Goal: Ask a question

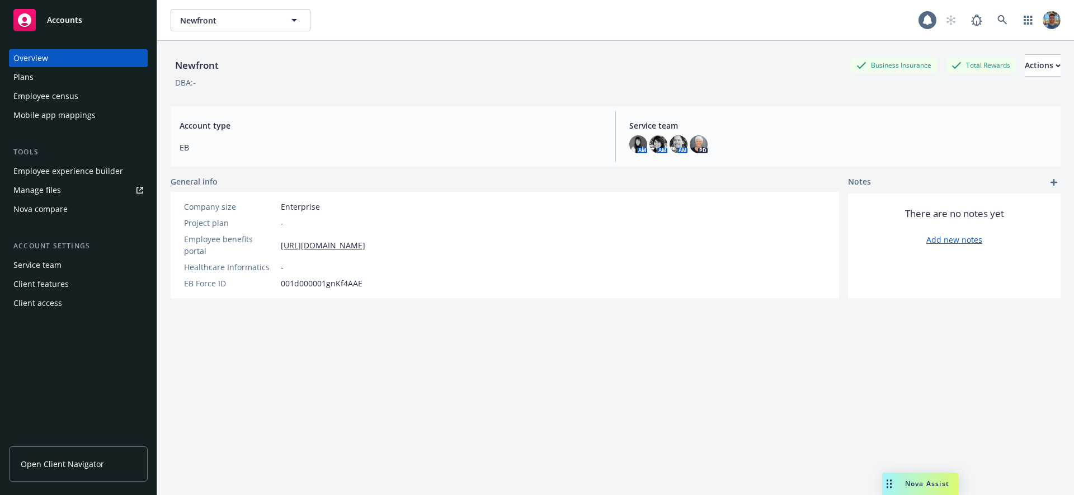
click at [917, 486] on span "Nova Assist" at bounding box center [927, 484] width 44 height 10
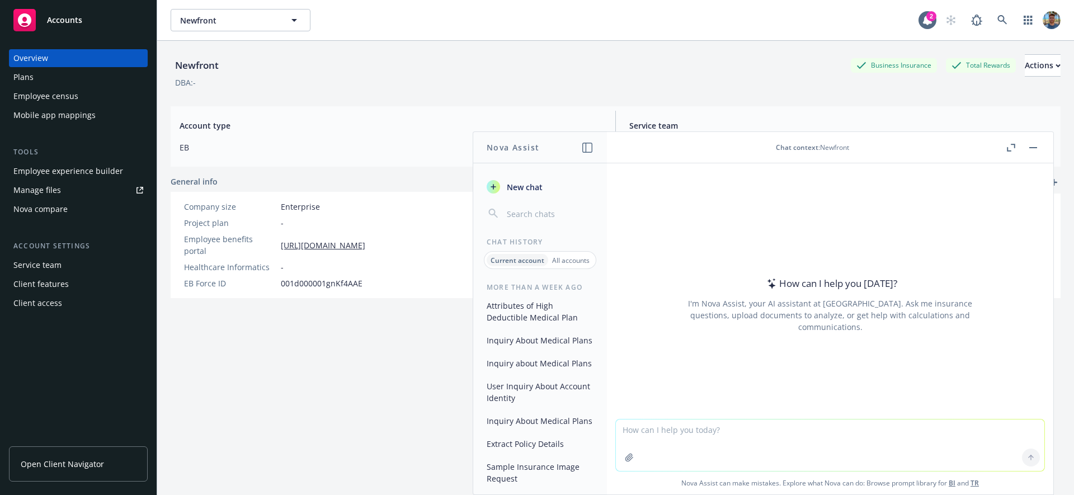
click at [665, 425] on textarea at bounding box center [830, 445] width 429 height 51
paste textarea "hey what's the coinsurance of the cigna oap plan on this account?"
type textarea "hey what's the coinsurance of the cigna oap plan on this account?"
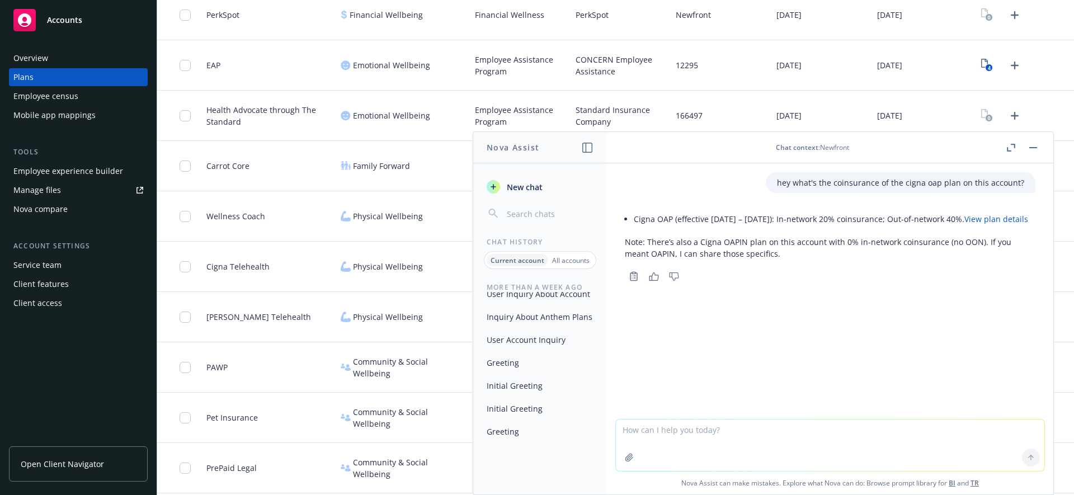
scroll to position [1930, 0]
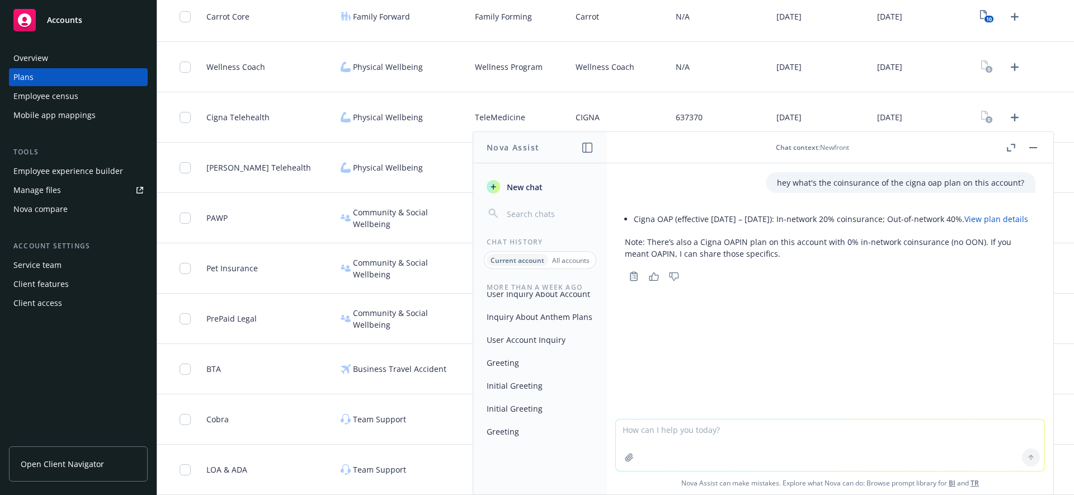
click at [78, 59] on div "Overview" at bounding box center [78, 58] width 130 height 18
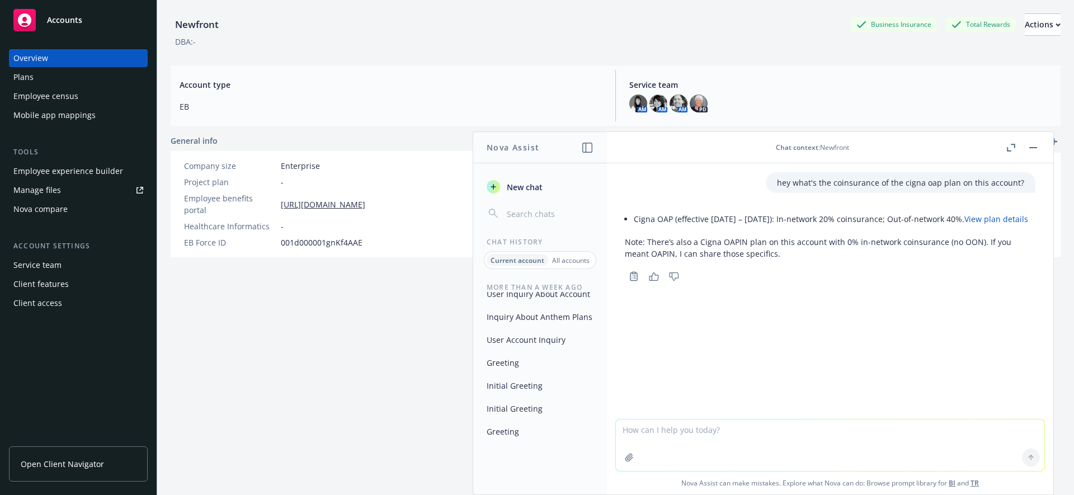
click at [574, 256] on p "All accounts" at bounding box center [570, 261] width 37 height 10
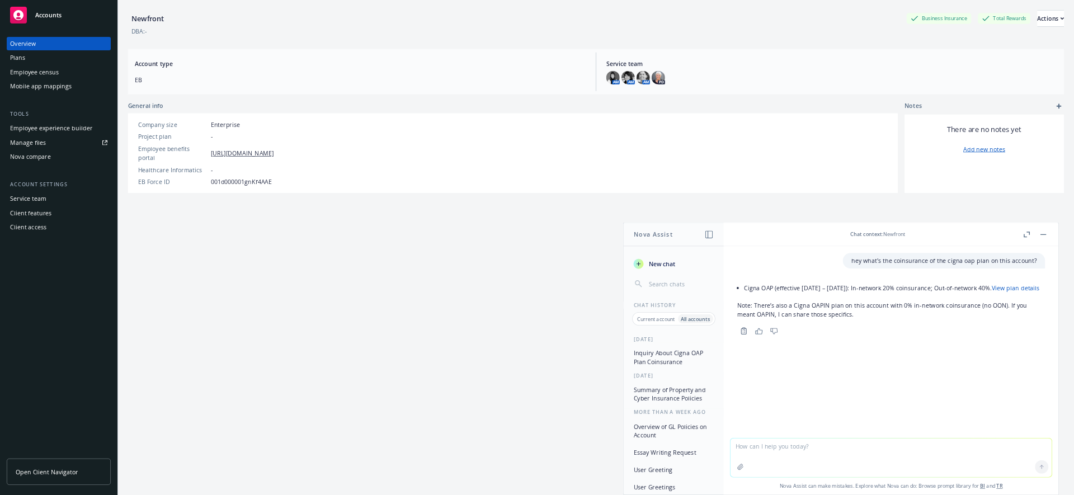
scroll to position [41, 0]
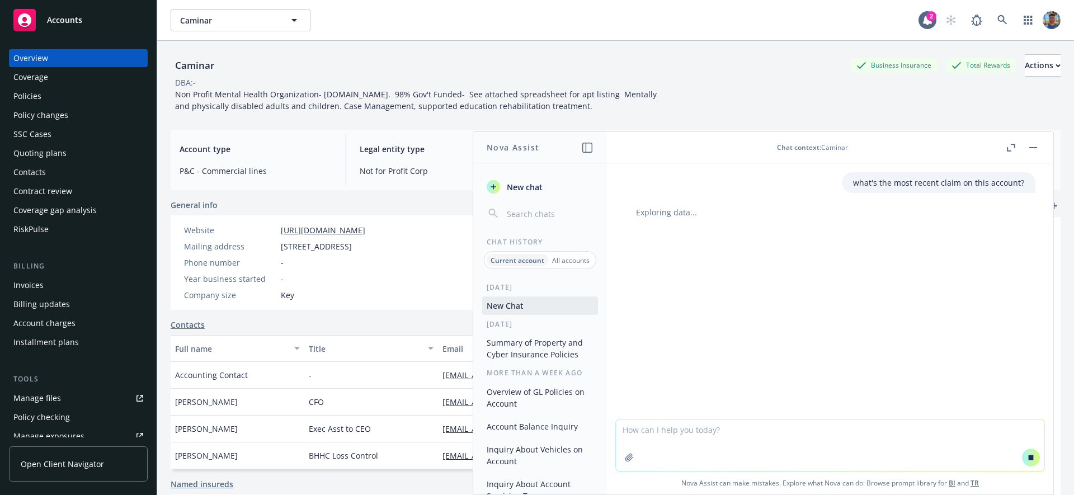
click at [739, 220] on div "what's the most recent claim on this account? Exploring data..." at bounding box center [830, 291] width 446 height 256
click at [739, 219] on div "what's the most recent claim on this account? Exploring data..." at bounding box center [830, 291] width 446 height 256
drag, startPoint x: 739, startPoint y: 219, endPoint x: 763, endPoint y: 214, distance: 24.5
click at [740, 219] on div "what's the most recent claim on this account? Exploring data..." at bounding box center [830, 291] width 446 height 256
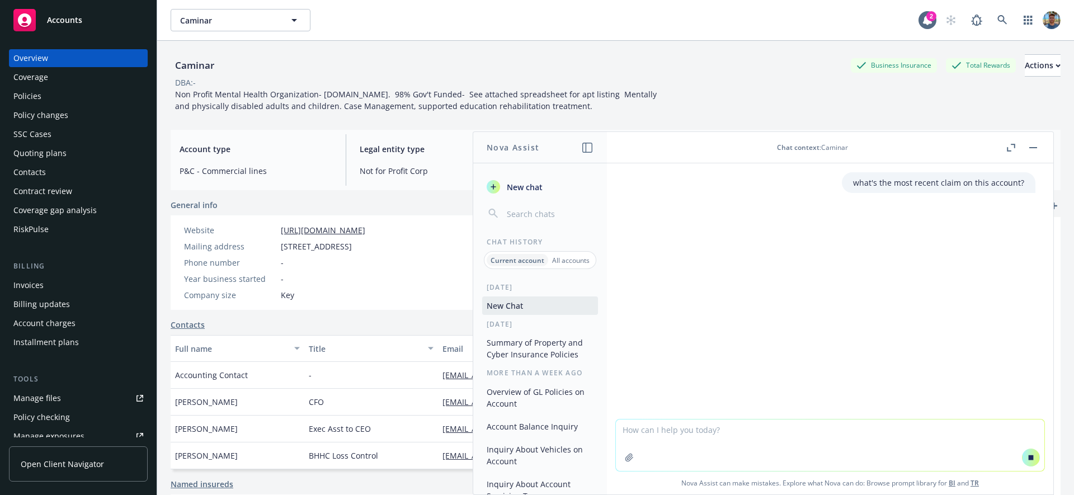
click at [769, 441] on textarea at bounding box center [830, 445] width 429 height 51
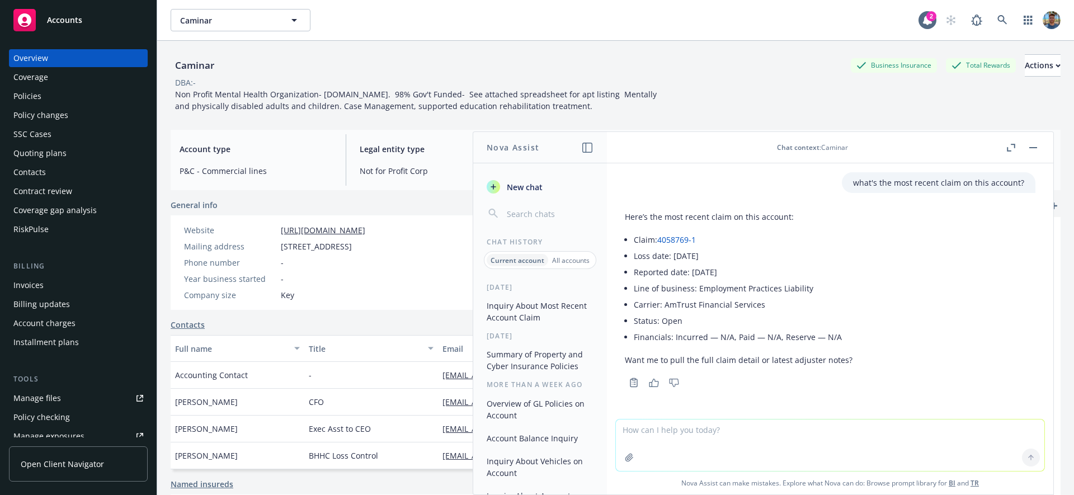
click at [778, 307] on li "Carrier: AmTrust Financial Services" at bounding box center [743, 305] width 219 height 16
click at [874, 190] on div "what's the most recent claim on this account?" at bounding box center [939, 182] width 194 height 21
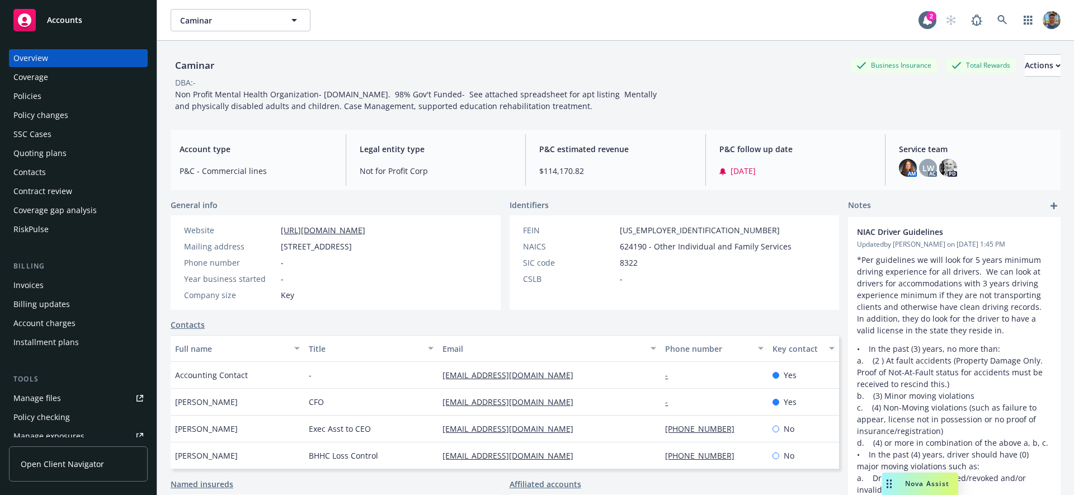
click at [914, 479] on span "Nova Assist" at bounding box center [927, 484] width 44 height 10
